Goal: Book appointment/travel/reservation

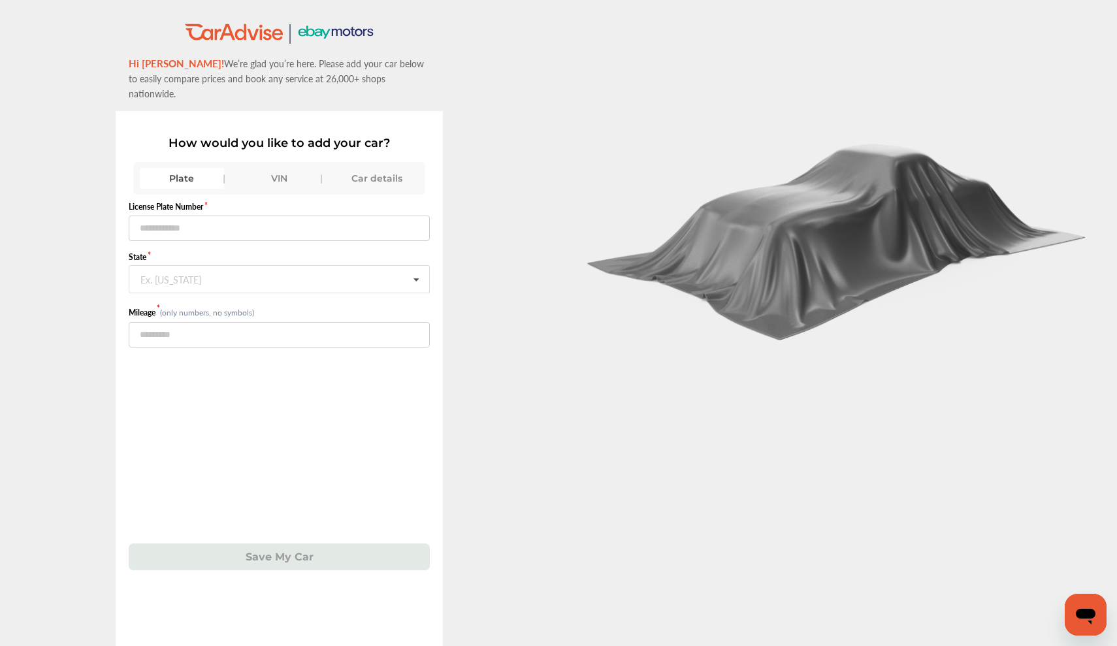
click at [377, 168] on div "Car details" at bounding box center [376, 178] width 84 height 21
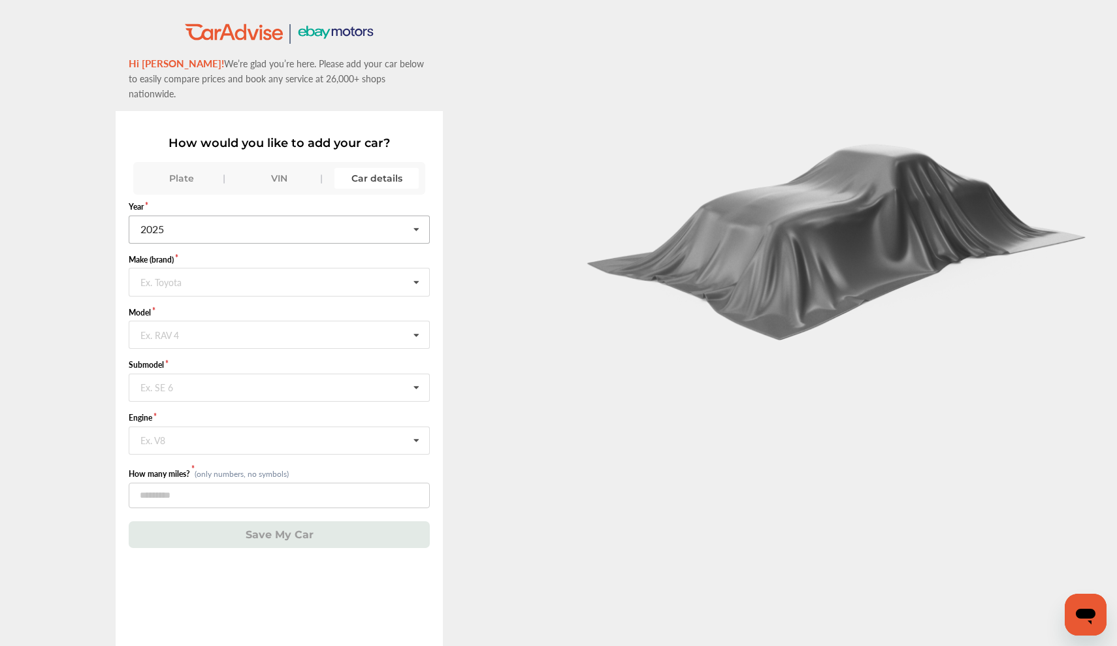
click at [202, 216] on input "text" at bounding box center [280, 228] width 300 height 25
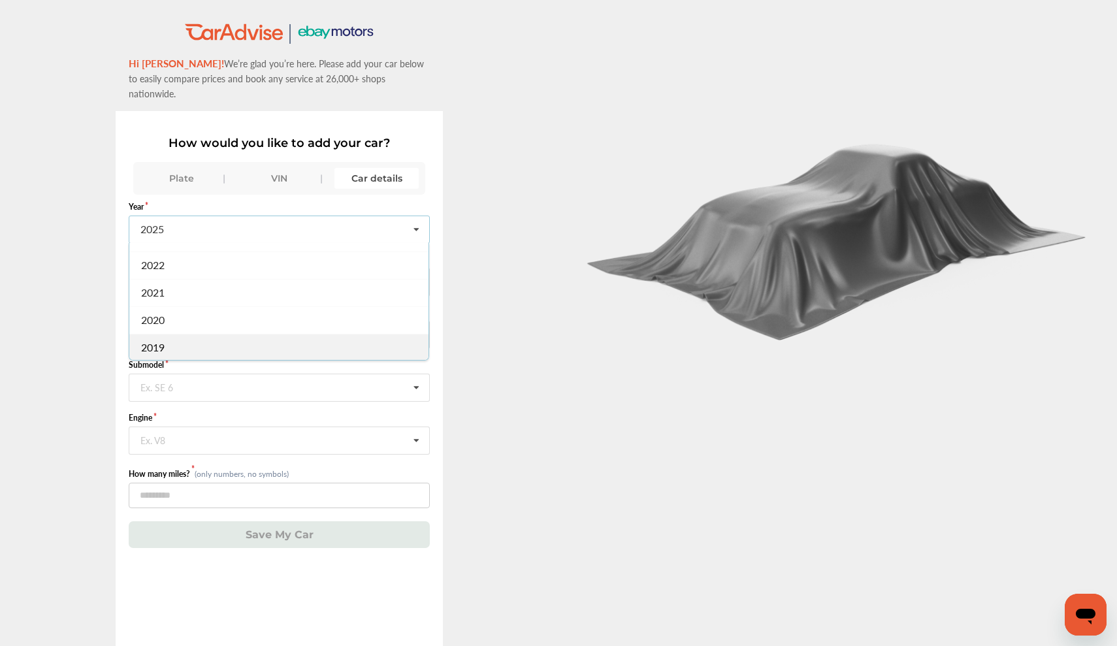
click at [168, 334] on div "2019" at bounding box center [278, 347] width 299 height 27
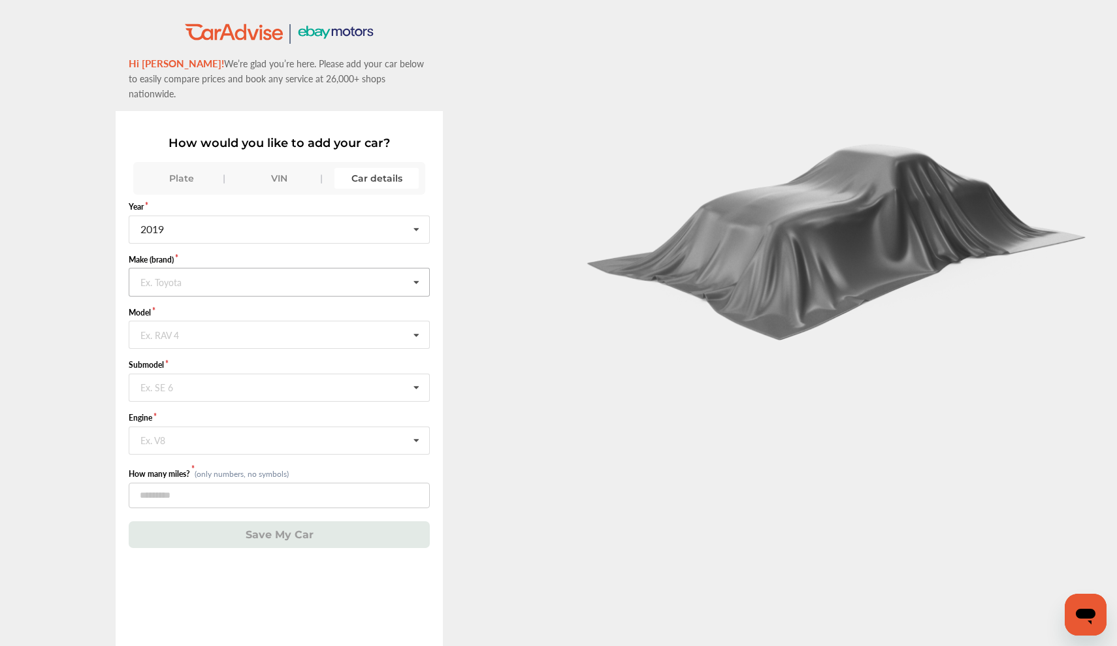
click at [193, 271] on input "text" at bounding box center [280, 280] width 300 height 25
click at [190, 325] on div "Ford" at bounding box center [278, 335] width 299 height 27
click at [185, 326] on input "text" at bounding box center [280, 333] width 300 height 25
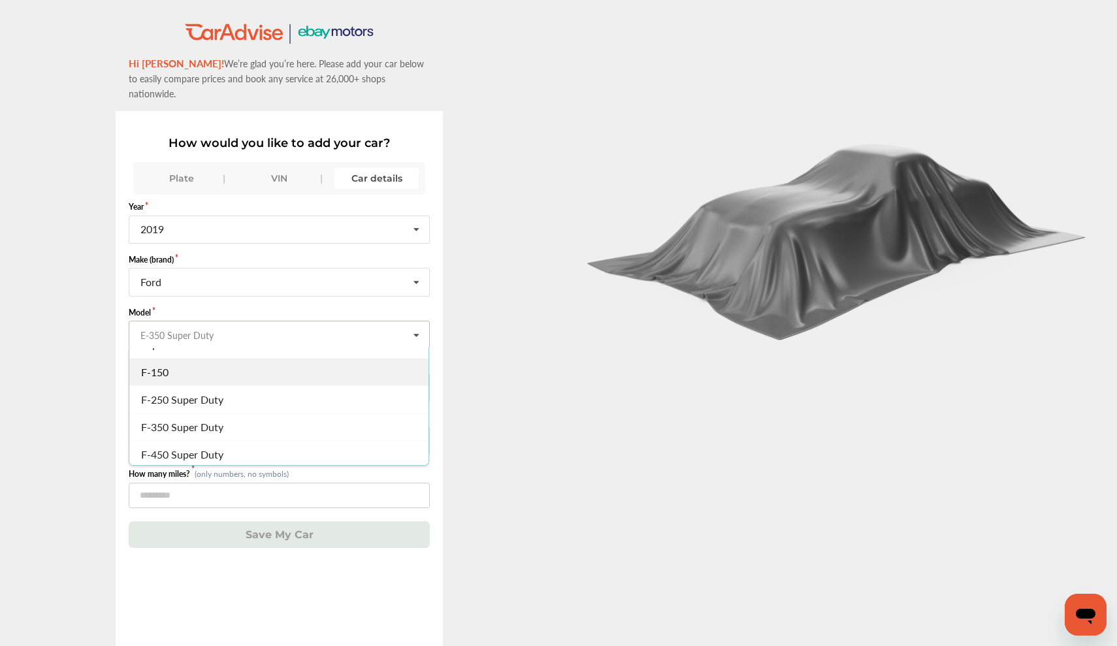
scroll to position [216, 0]
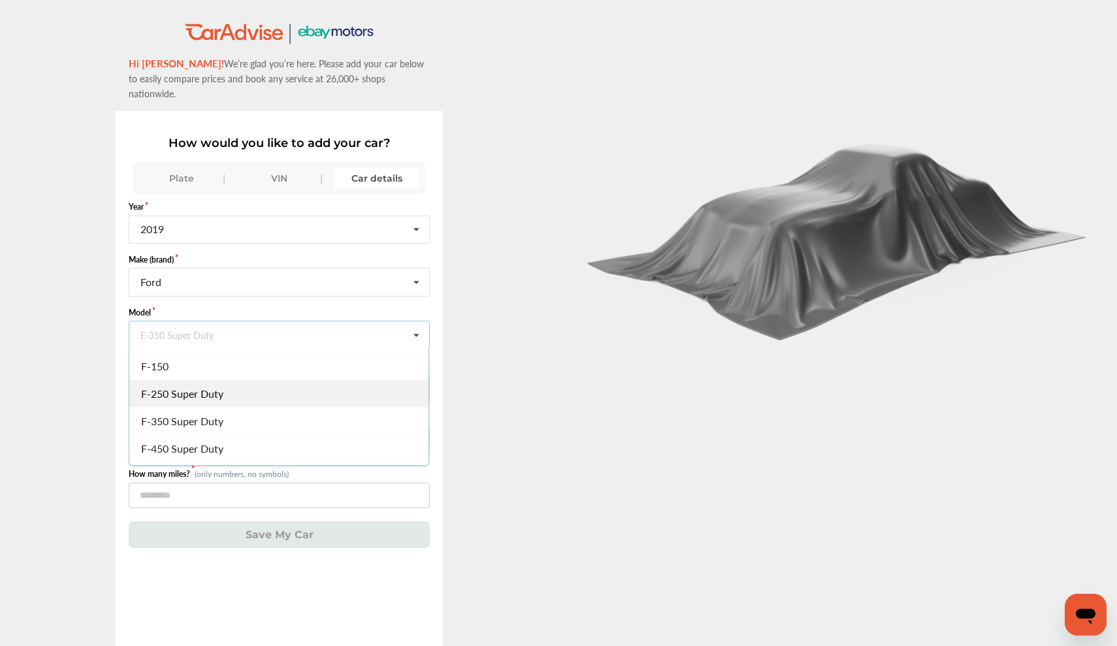
click at [185, 386] on span "F-250 Super Duty" at bounding box center [182, 393] width 82 height 15
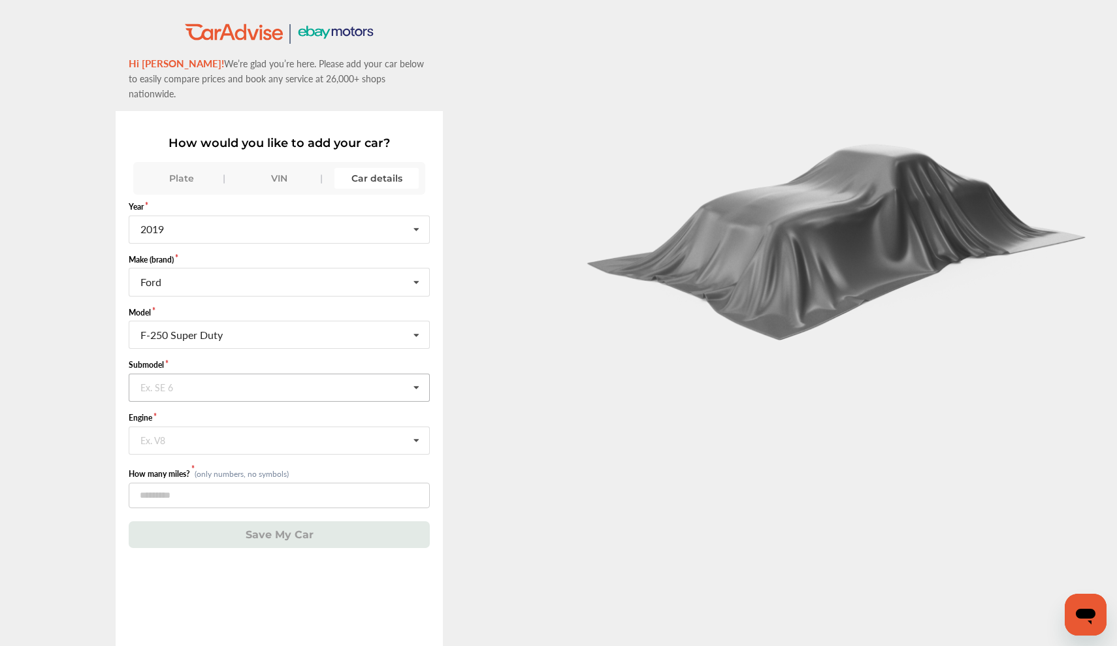
click at [185, 374] on input "text" at bounding box center [280, 386] width 300 height 25
type input "***"
click at [163, 411] on div "XLT" at bounding box center [278, 414] width 299 height 27
click at [158, 435] on div "Ex. V8" at bounding box center [152, 439] width 25 height 8
click at [163, 460] on span "6.2L V8 (6) FLEX FI" at bounding box center [184, 467] width 86 height 15
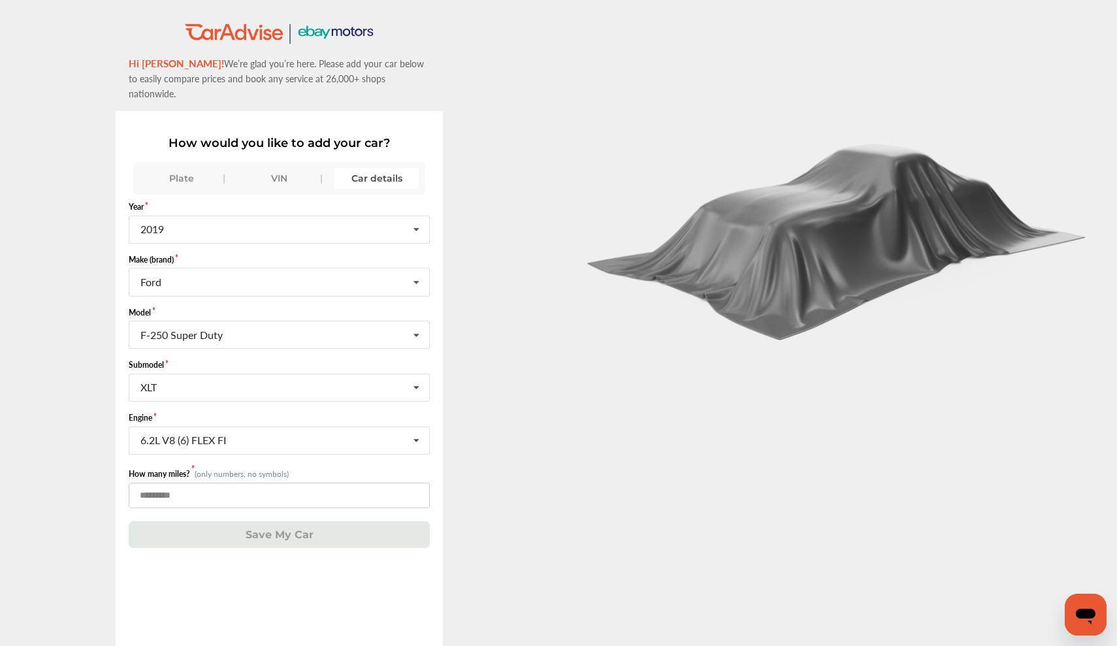
click at [146, 483] on input "number" at bounding box center [280, 495] width 302 height 25
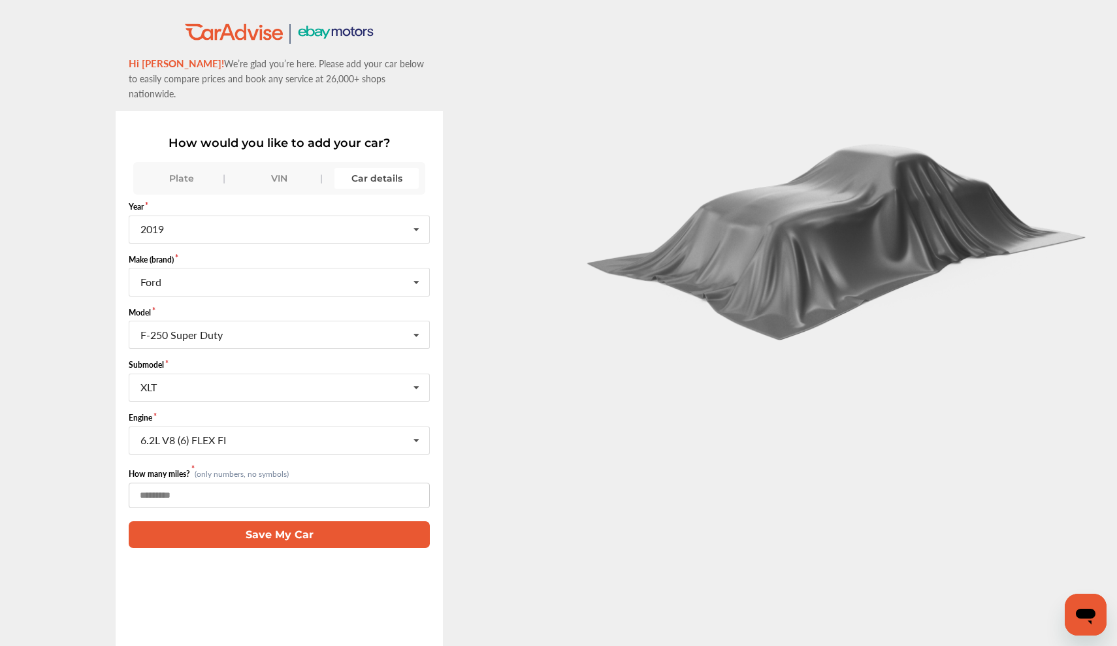
type input "******"
click at [224, 521] on button "Save My Car" at bounding box center [280, 534] width 302 height 27
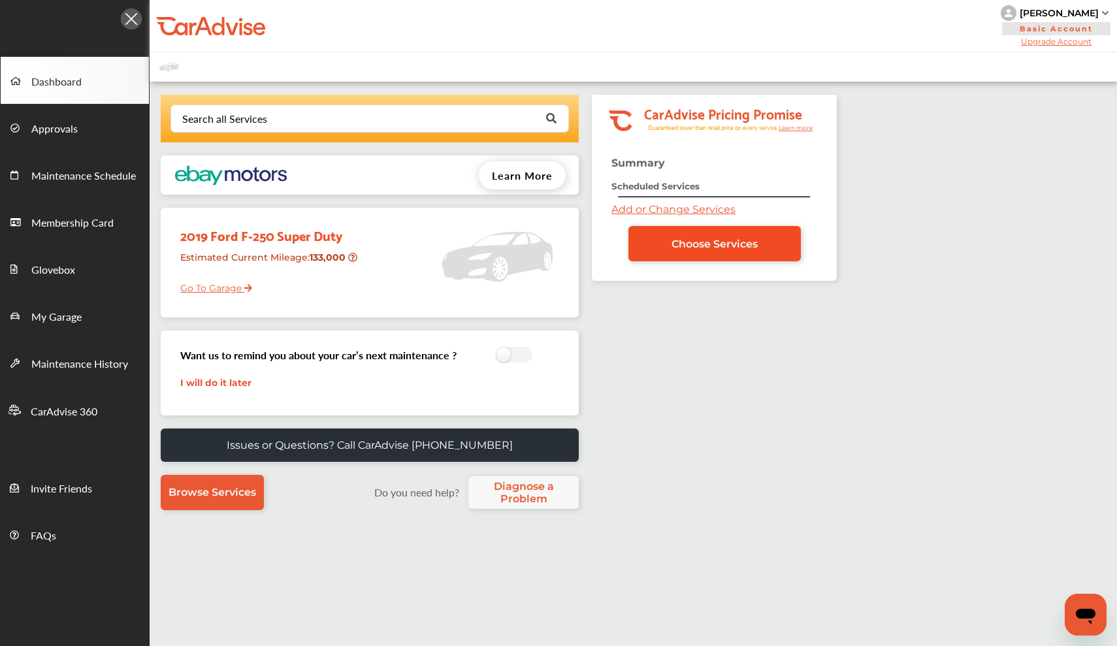
click at [675, 241] on link "Choose Services" at bounding box center [714, 243] width 172 height 35
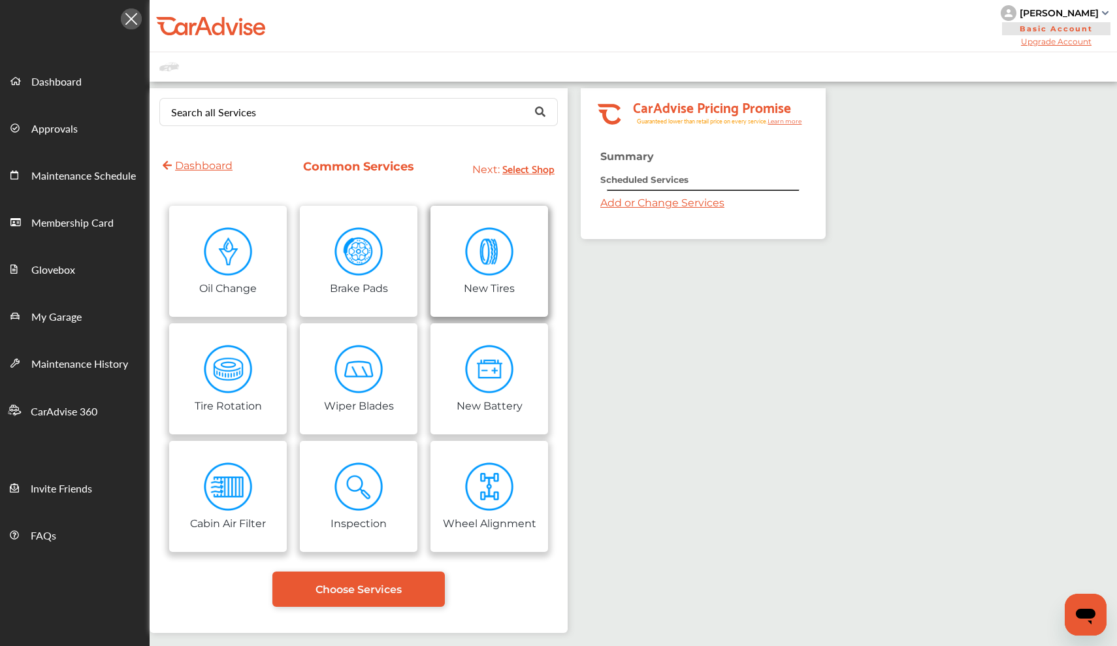
click at [500, 246] on img at bounding box center [489, 251] width 49 height 49
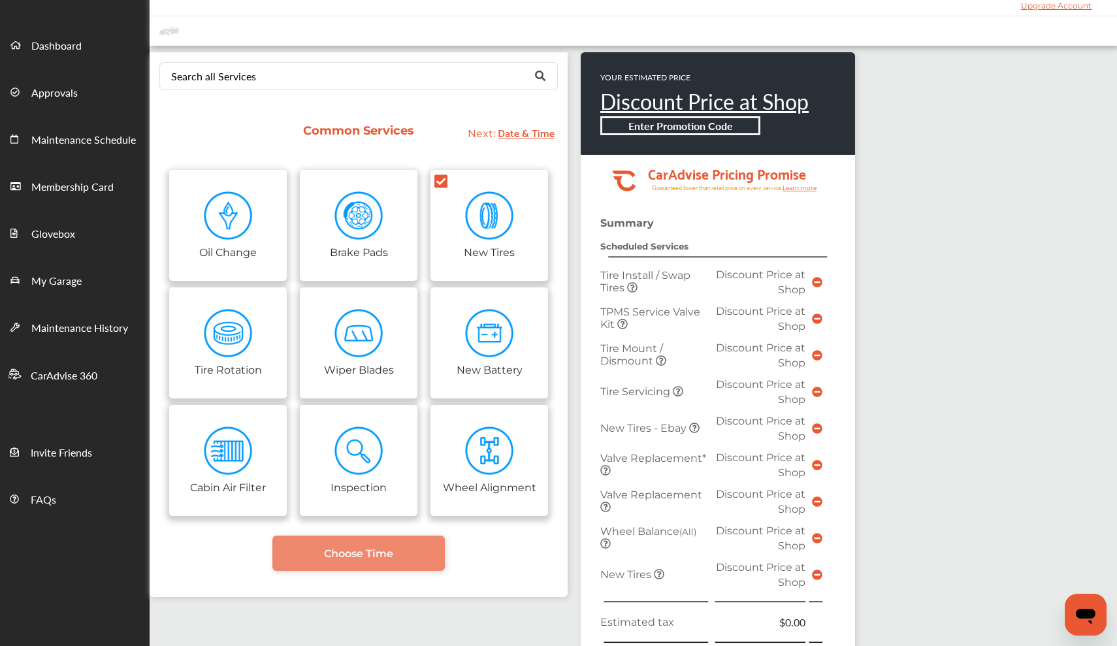
scroll to position [46, 0]
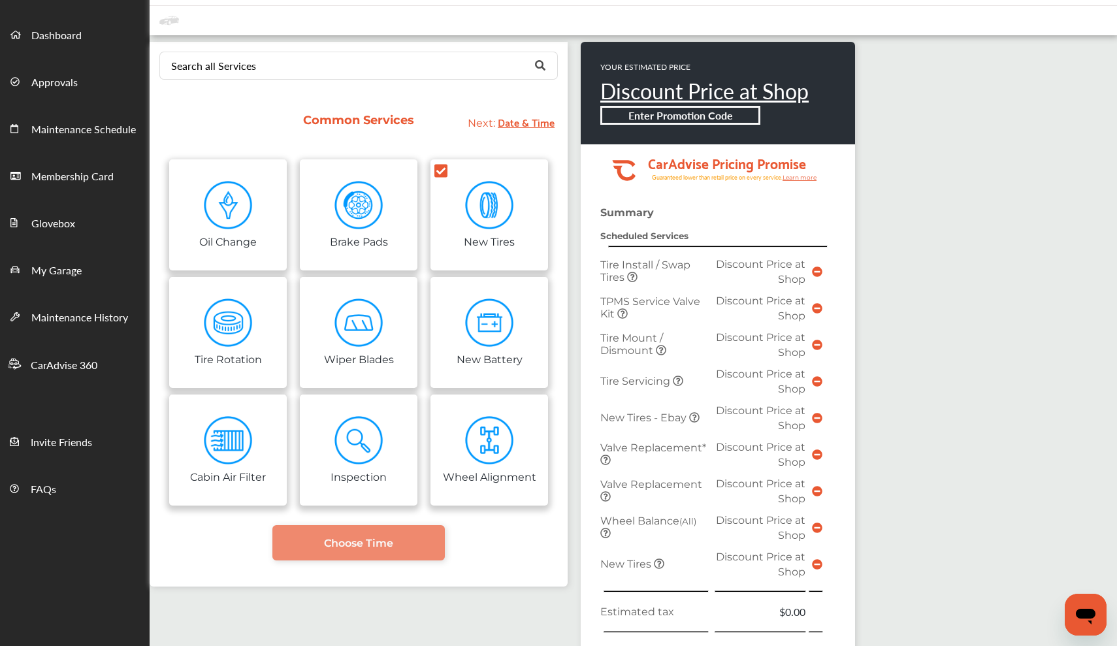
click at [652, 261] on span "Tire Install / Swap Tires" at bounding box center [645, 271] width 90 height 25
click at [416, 545] on link "Choose Time" at bounding box center [358, 542] width 172 height 35
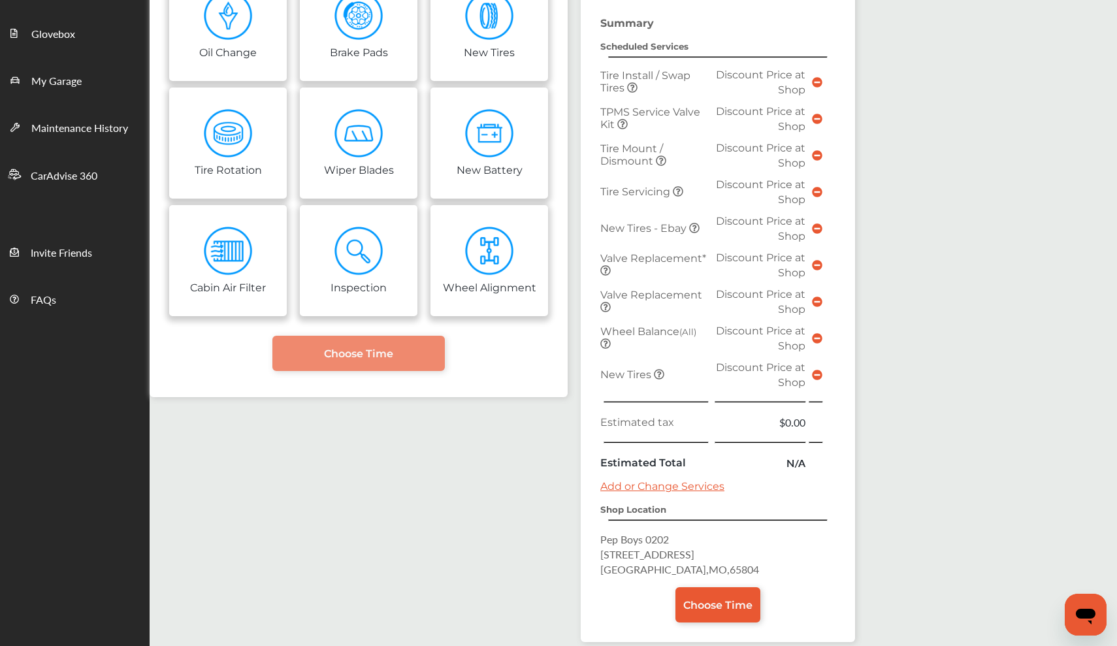
scroll to position [290, 0]
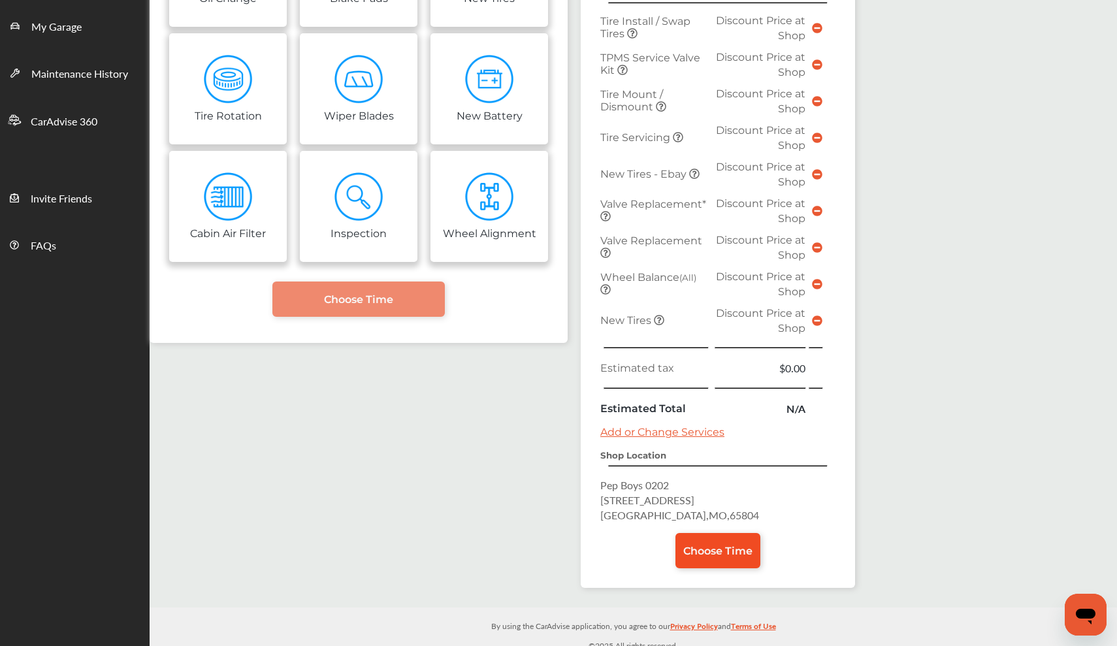
click at [718, 552] on span "Choose Time" at bounding box center [717, 551] width 69 height 12
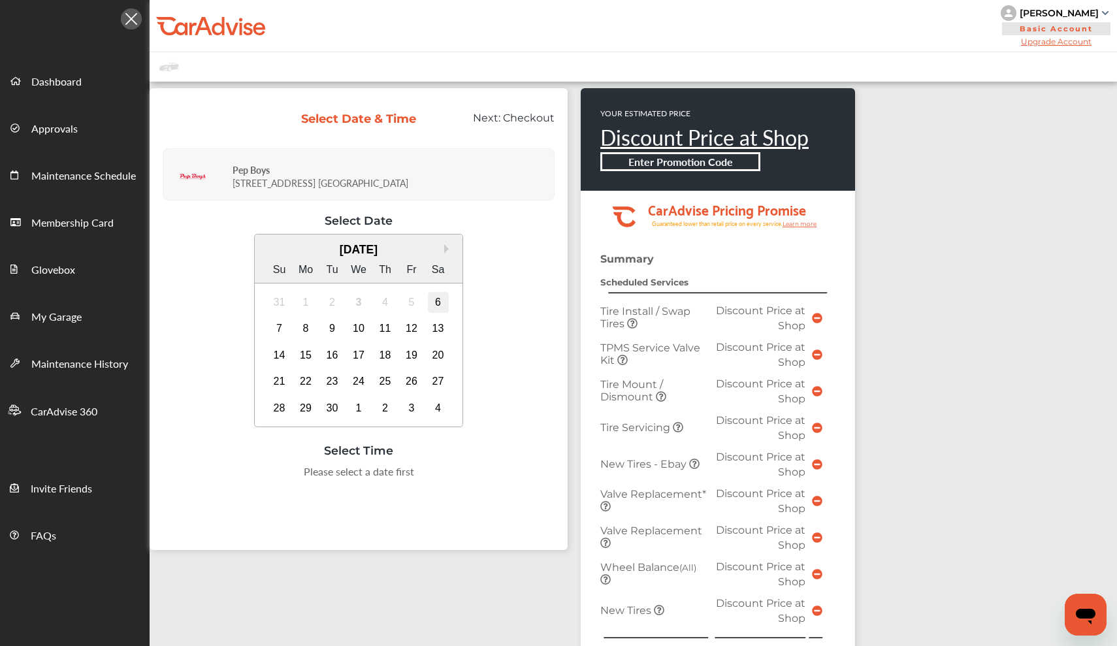
click at [449, 307] on div "6" at bounding box center [438, 302] width 21 height 21
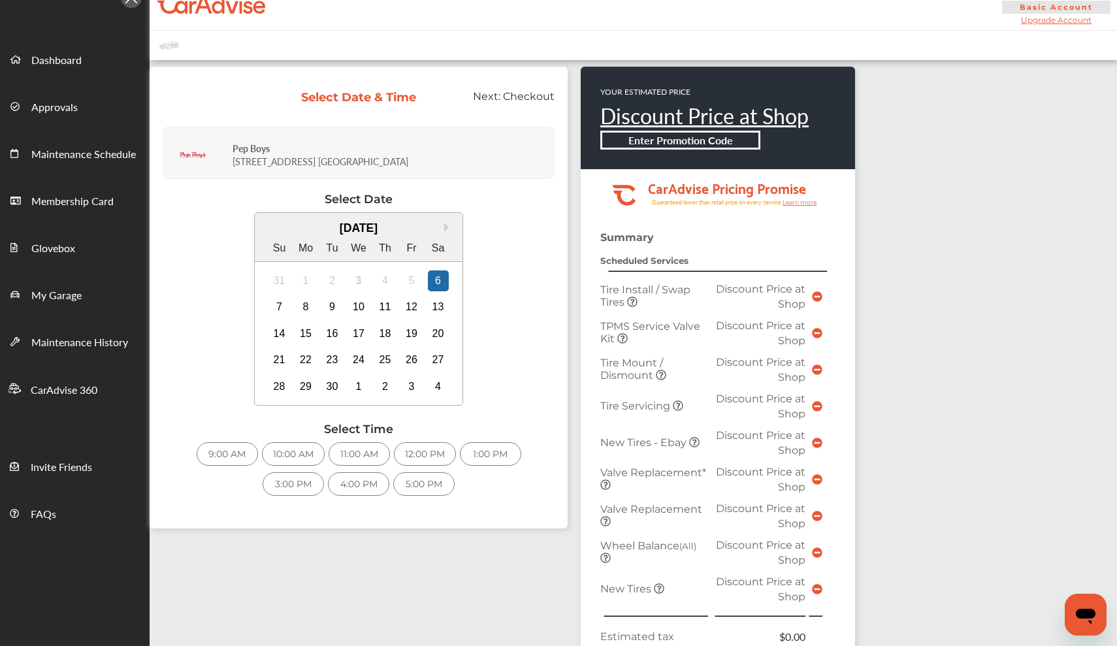
scroll to position [23, 0]
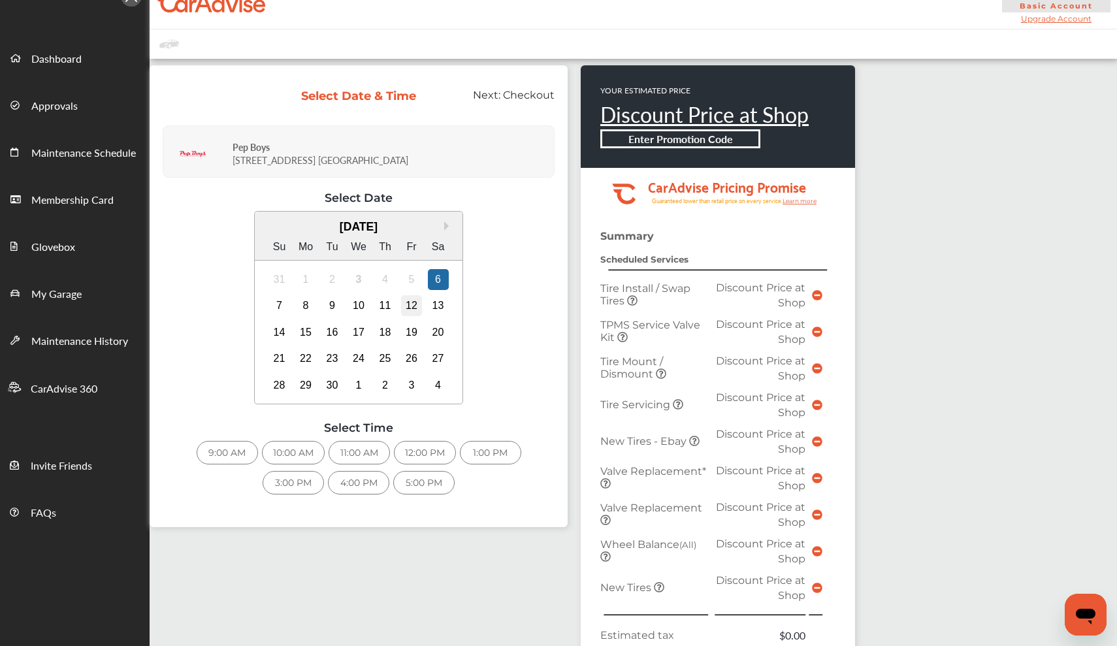
click at [422, 303] on div "12" at bounding box center [411, 305] width 21 height 21
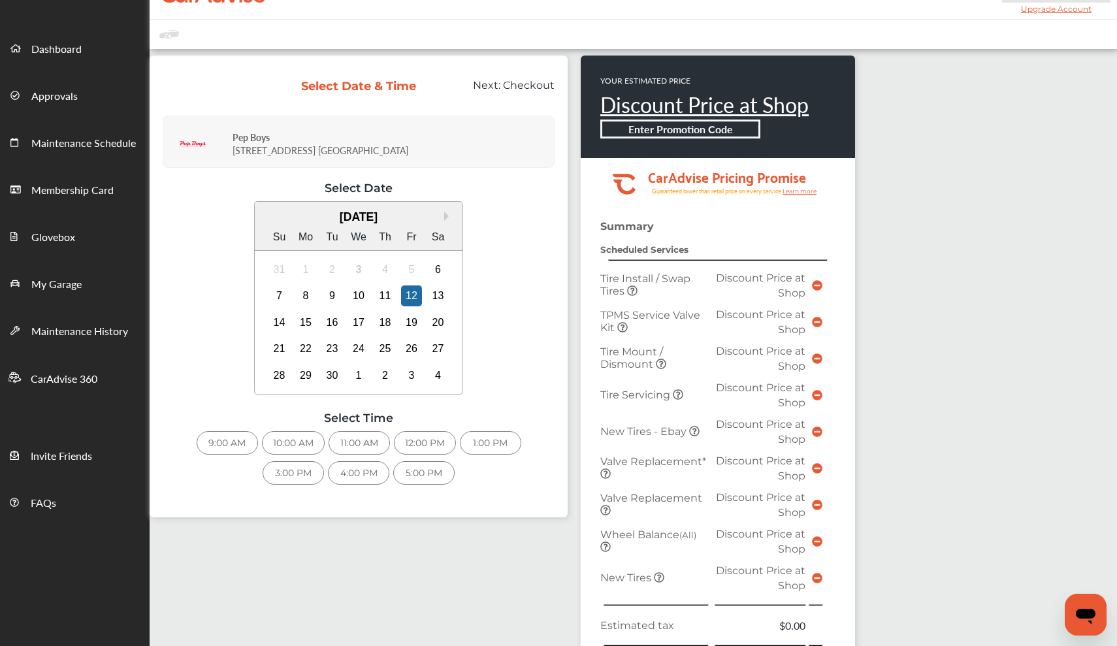
scroll to position [25, 0]
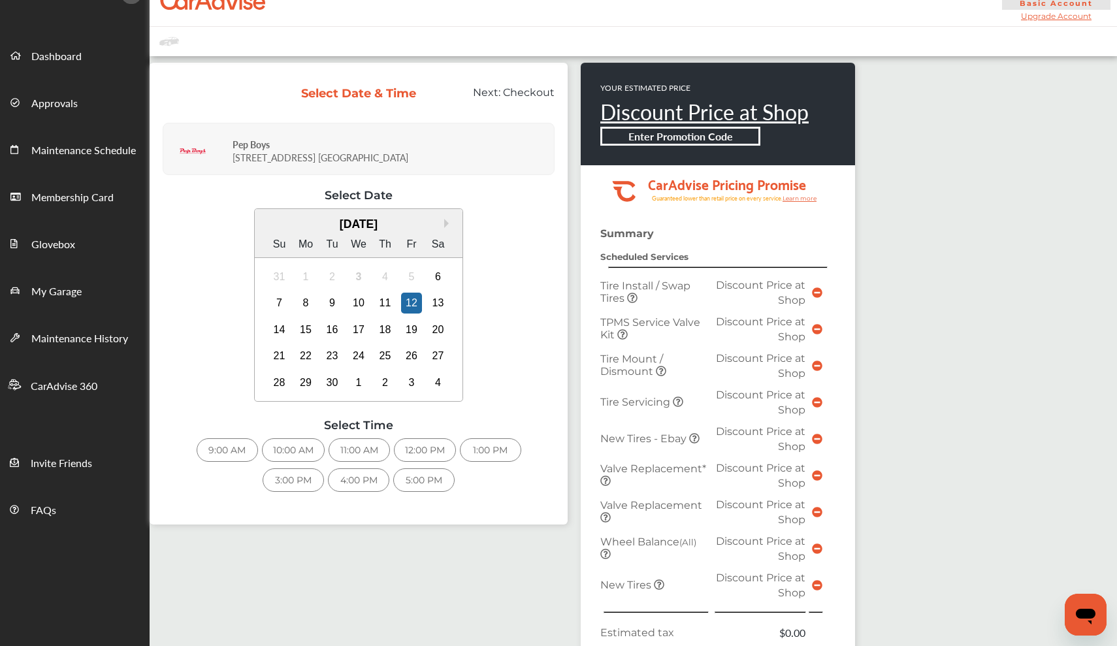
click at [513, 329] on div "Next Month [DATE] Su Mo Tu We Th Fr Sa 31 1 2 3 4 5 6 7 8 9 10 11 12 13 14 15 1…" at bounding box center [359, 306] width 392 height 197
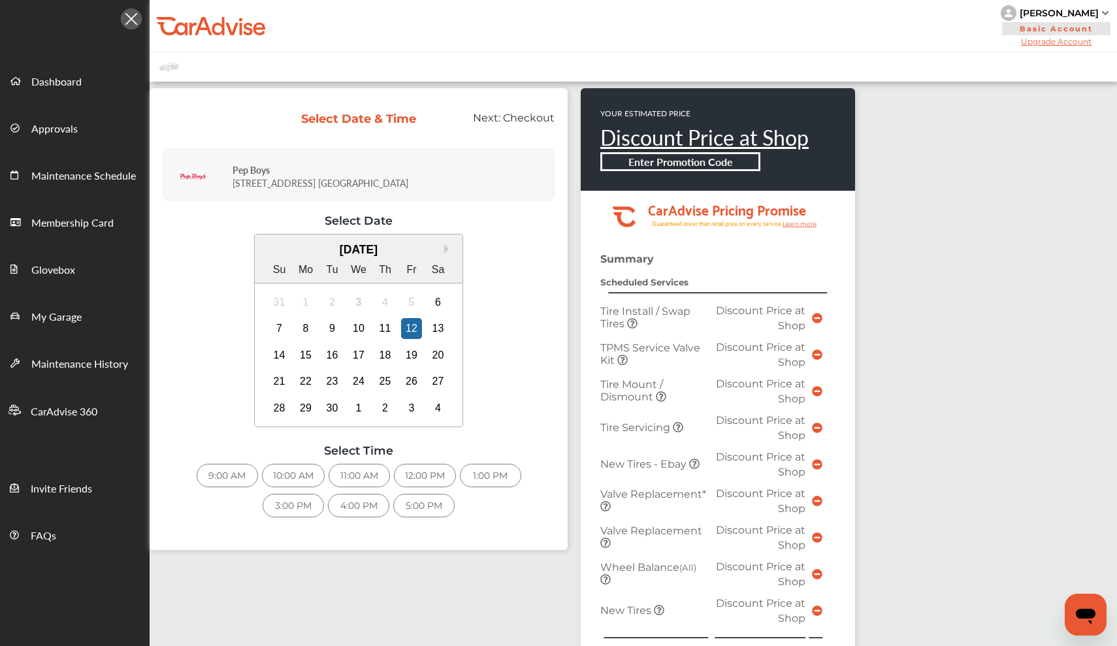
scroll to position [0, 0]
